Goal: Book appointment/travel/reservation

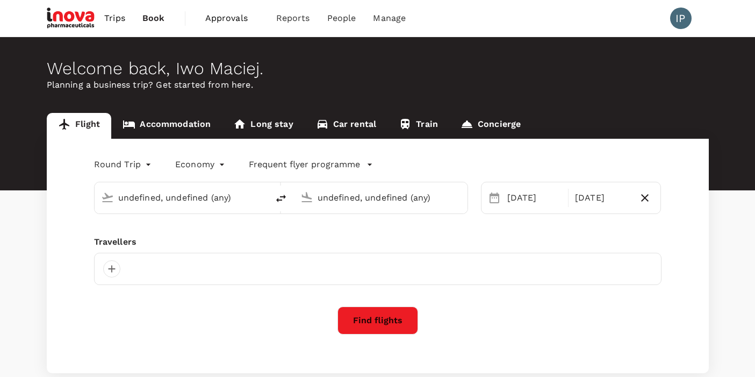
type input "Geneva Intl (GVA)"
type input "Munich (MUC)"
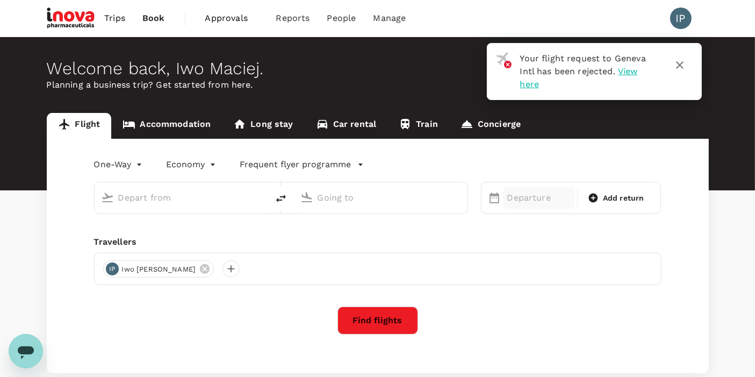
type input "roundtrip"
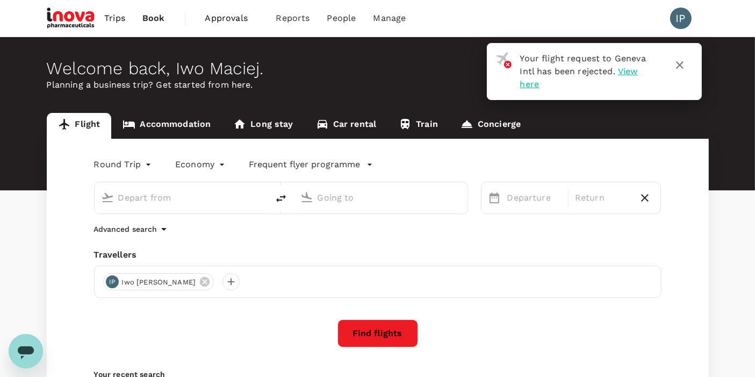
type input "Geneva Intl (GVA)"
type input "Munich (MUC)"
click at [682, 62] on icon "button" at bounding box center [680, 65] width 8 height 8
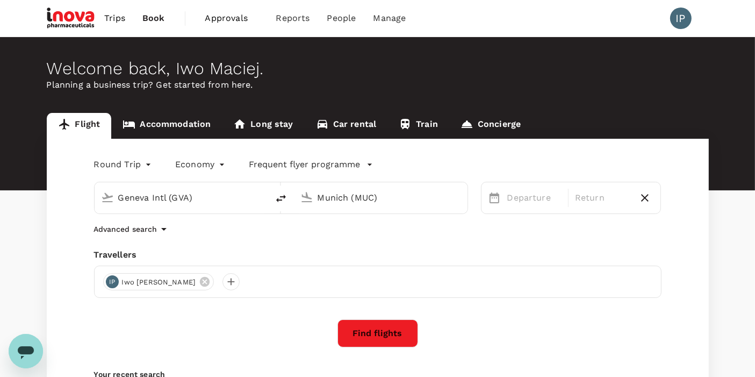
click at [115, 19] on span "Trips" at bounding box center [114, 18] width 21 height 13
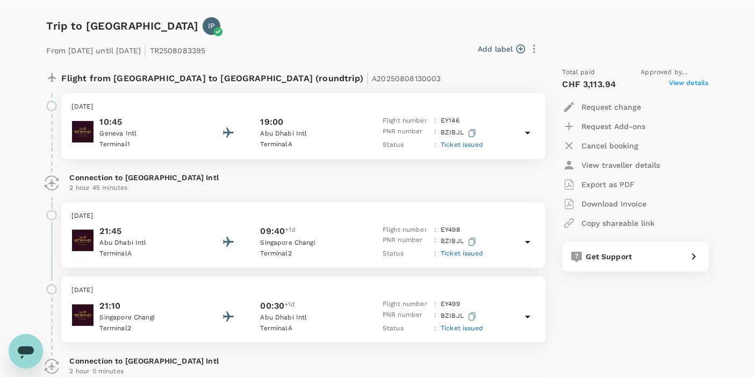
scroll to position [161, 0]
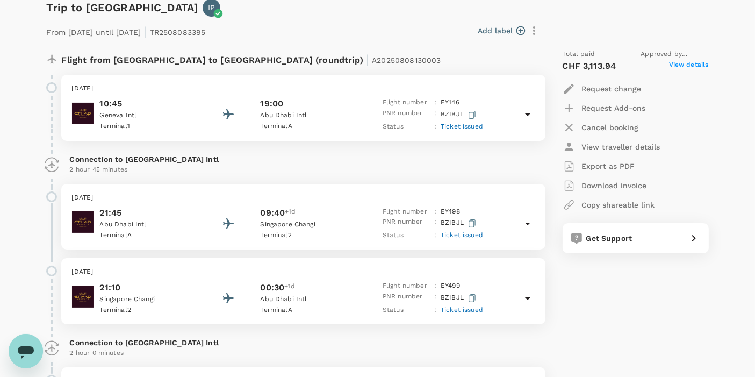
click at [667, 292] on div "Total paid Approved by [PERSON_NAME] CHF 3,113.94 View details Request change R…" at bounding box center [625, 240] width 168 height 401
click at [618, 334] on div "Total paid Approved by [PERSON_NAME] CHF 3,113.94 View details Request change R…" at bounding box center [625, 240] width 168 height 401
click at [672, 318] on div "Total paid Approved by [PERSON_NAME] CHF 3,113.94 View details Request change R…" at bounding box center [625, 240] width 168 height 401
